Goal: Task Accomplishment & Management: Use online tool/utility

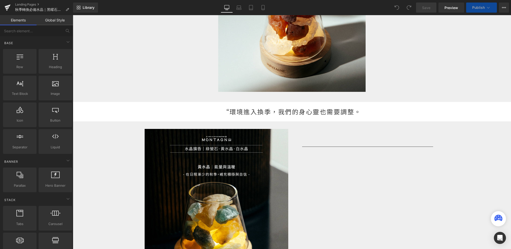
scroll to position [197, 0]
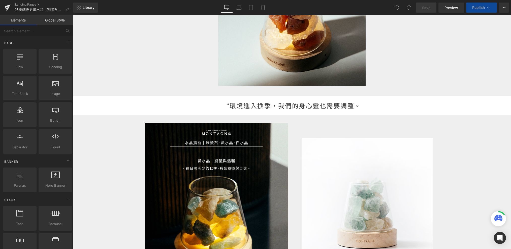
click at [365, 106] on div "“環境進入換季，我們的身心靈也需要調整。" at bounding box center [292, 106] width 438 height 20
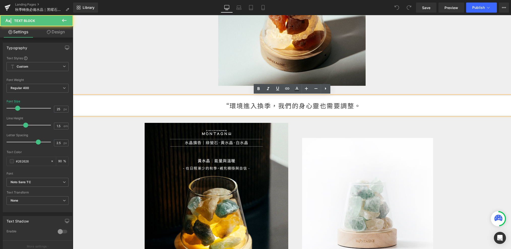
click at [363, 105] on div "“環境進入換季，我們的身心靈也需要調整。" at bounding box center [292, 106] width 438 height 20
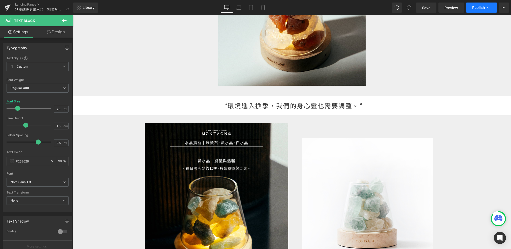
click at [474, 8] on span "Publish" at bounding box center [478, 8] width 13 height 4
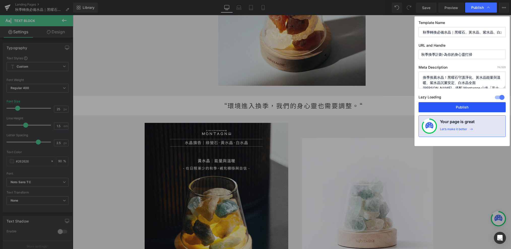
click at [453, 105] on button "Publish" at bounding box center [461, 107] width 87 height 10
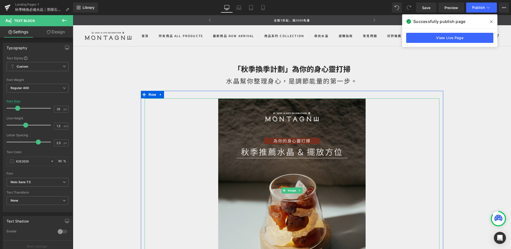
click at [307, 158] on img at bounding box center [291, 190] width 147 height 184
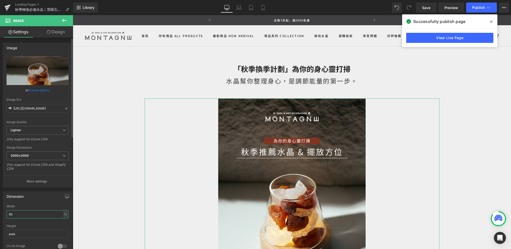
click at [44, 210] on input "50" at bounding box center [38, 214] width 62 height 8
type input "5"
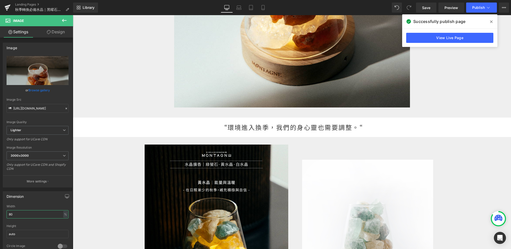
scroll to position [281, 0]
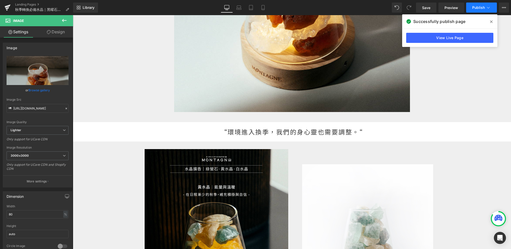
click at [479, 8] on span "Publish" at bounding box center [478, 8] width 13 height 4
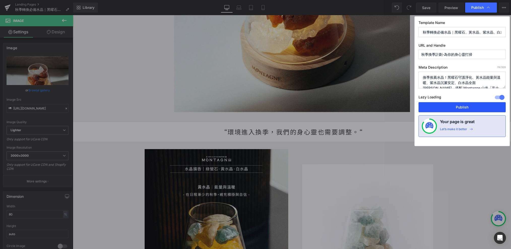
click at [437, 109] on button "Publish" at bounding box center [461, 107] width 87 height 10
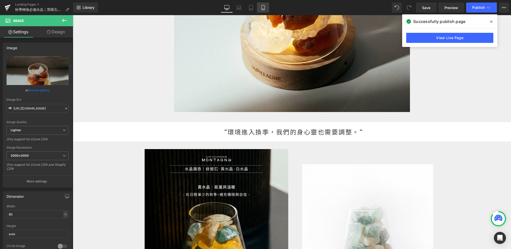
click at [263, 7] on icon at bounding box center [262, 7] width 5 height 5
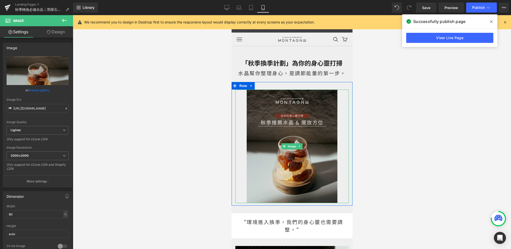
click at [282, 116] on img at bounding box center [291, 145] width 91 height 113
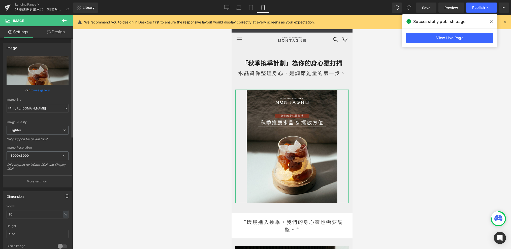
click at [67, 198] on button "button" at bounding box center [67, 196] width 8 height 10
click at [35, 225] on input "80" at bounding box center [38, 226] width 62 height 8
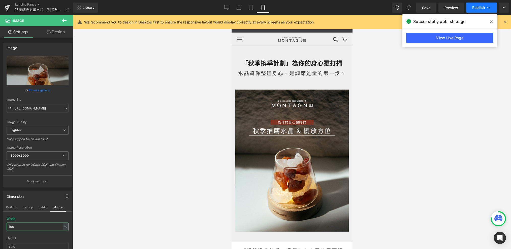
type input "100"
click at [472, 9] on span "Publish" at bounding box center [478, 8] width 13 height 4
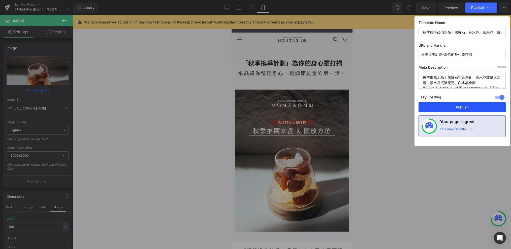
click at [436, 108] on button "Publish" at bounding box center [461, 107] width 87 height 10
